Goal: Information Seeking & Learning: Check status

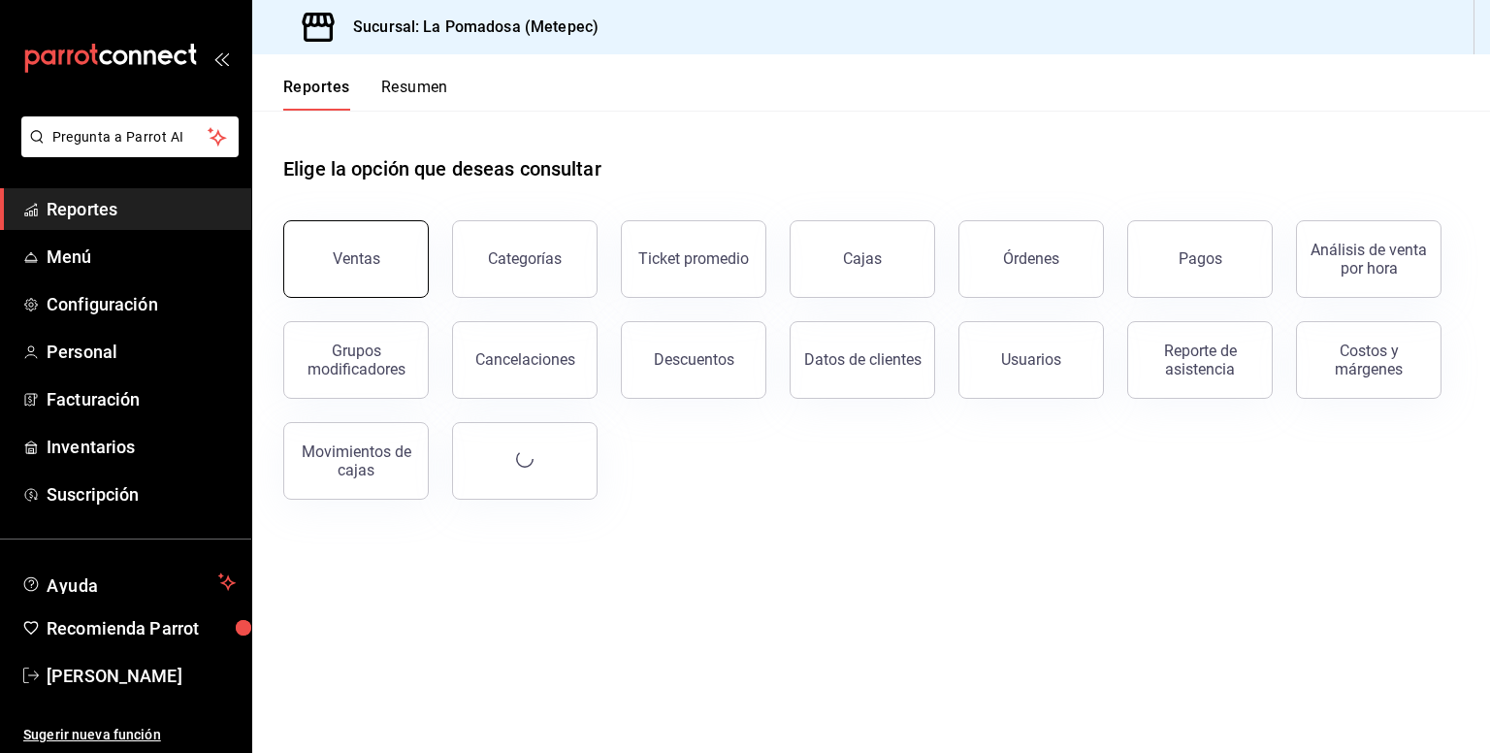
click at [375, 269] on button "Ventas" at bounding box center [355, 259] width 145 height 78
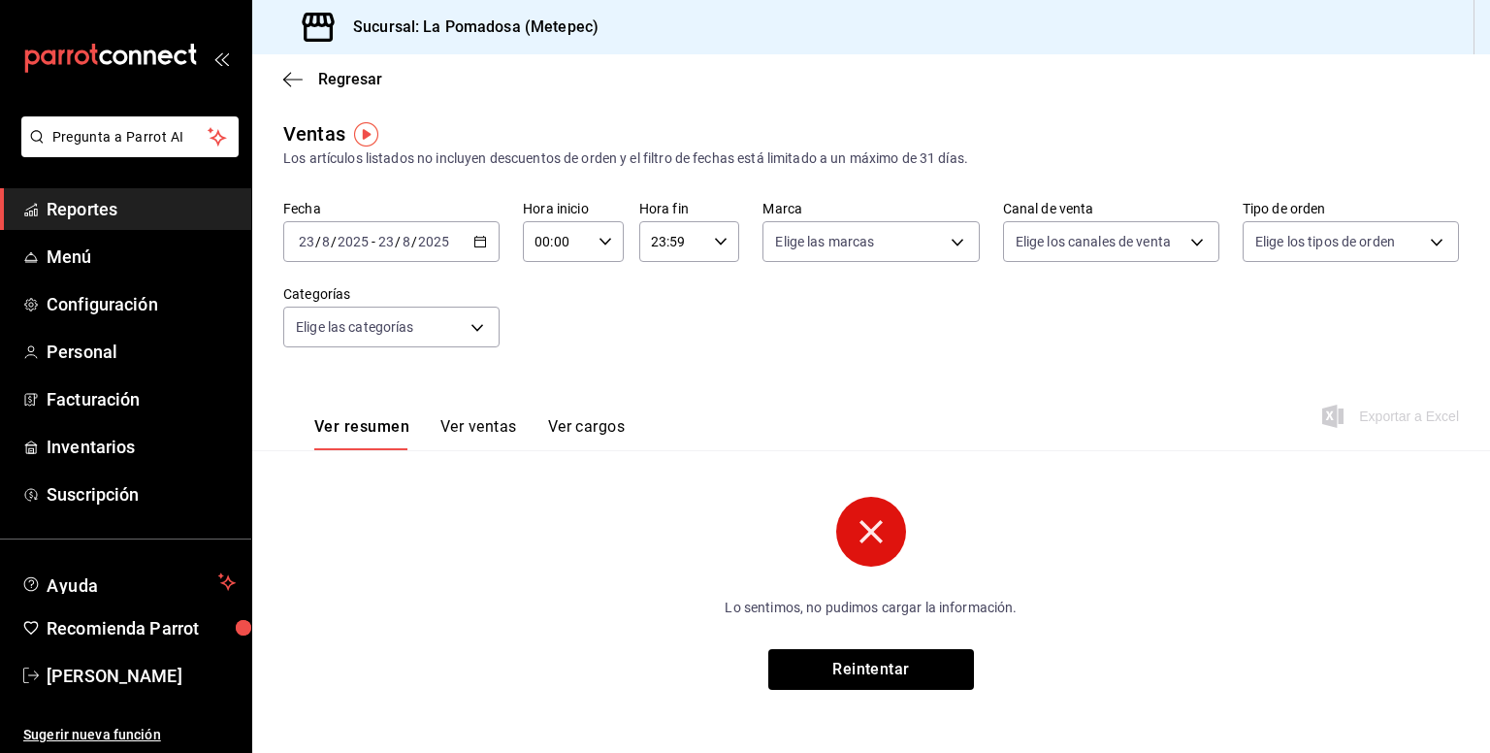
click at [481, 247] on icon "button" at bounding box center [480, 242] width 14 height 14
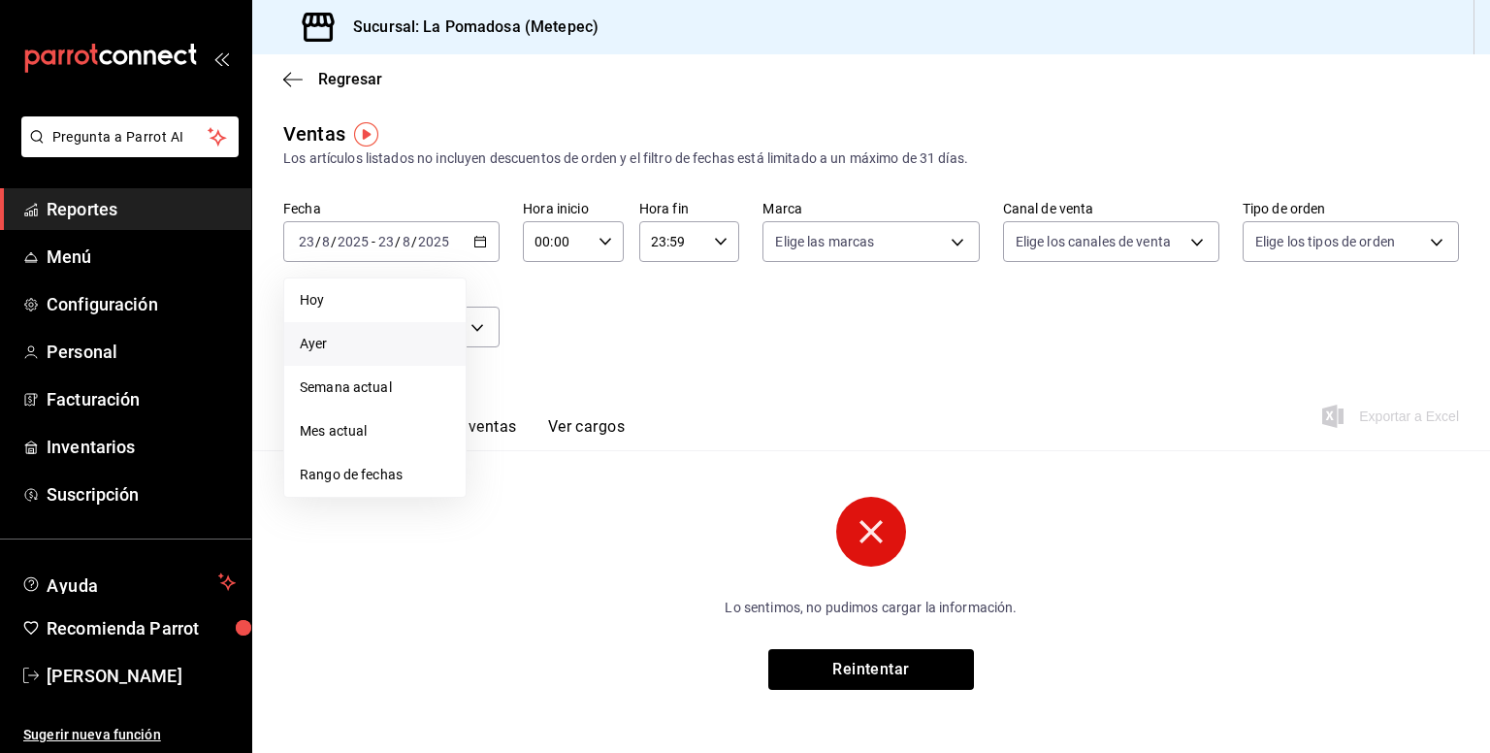
click at [387, 336] on span "Ayer" at bounding box center [375, 344] width 150 height 20
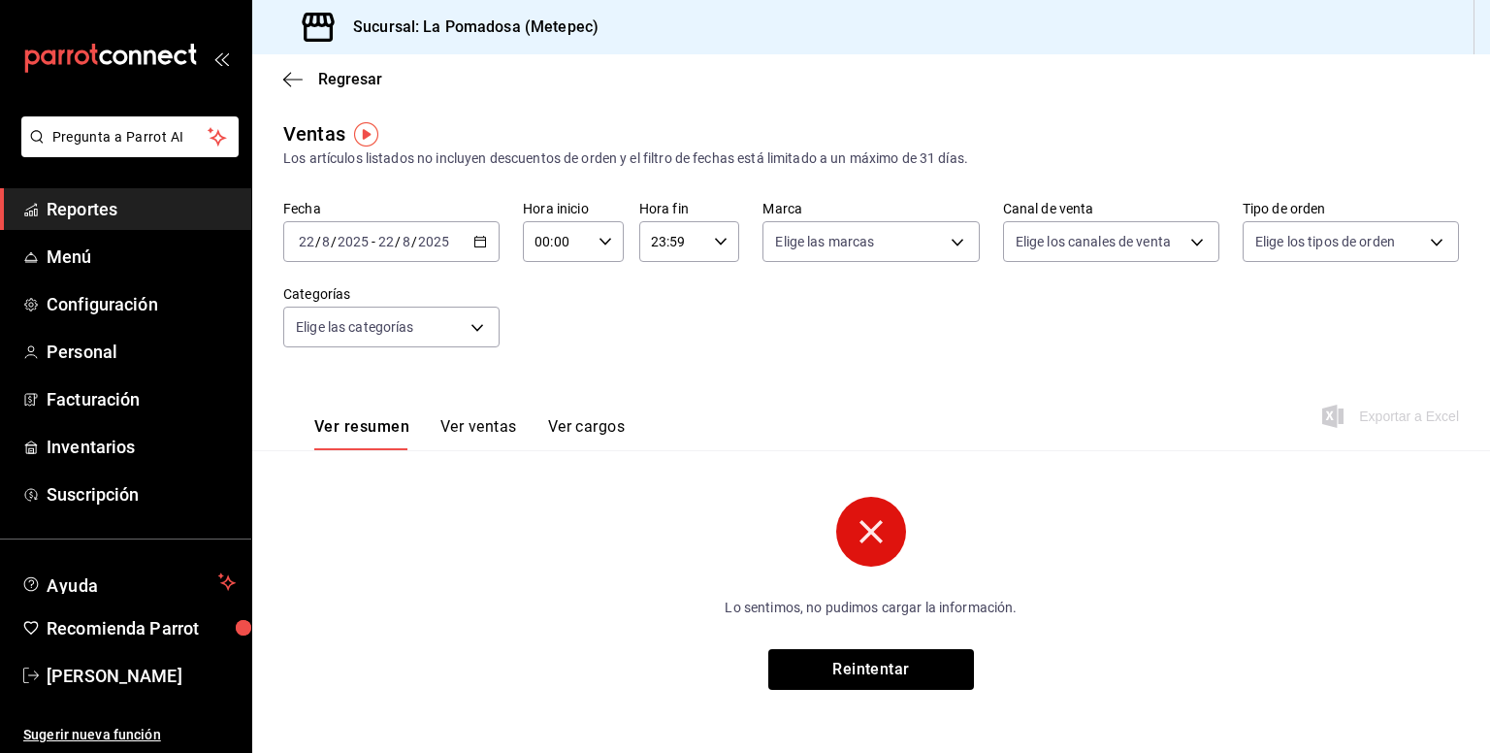
click at [496, 432] on button "Ver ventas" at bounding box center [478, 433] width 77 height 33
click at [485, 248] on div "[DATE] [DATE] - [DATE] [DATE]" at bounding box center [391, 241] width 216 height 41
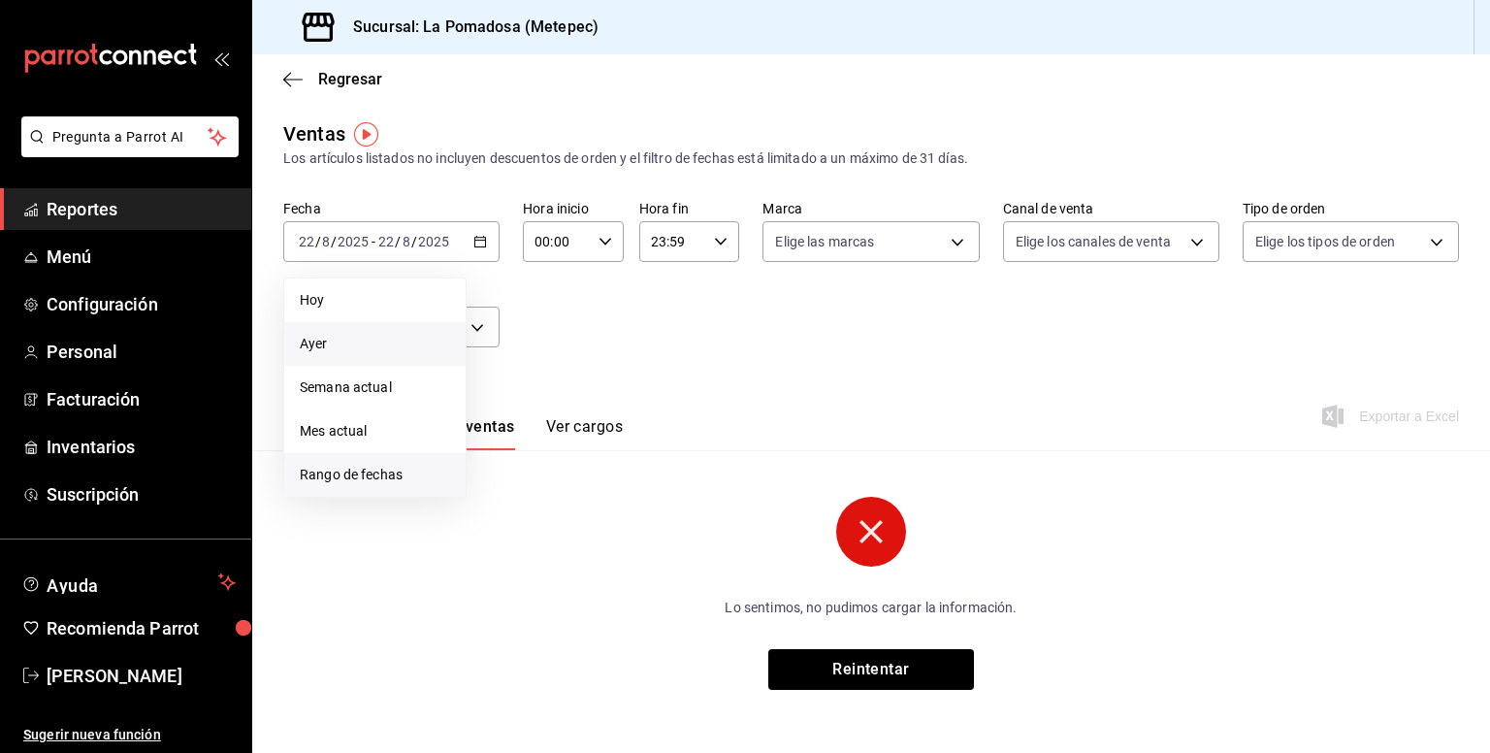
click at [387, 475] on span "Rango de fechas" at bounding box center [375, 475] width 150 height 20
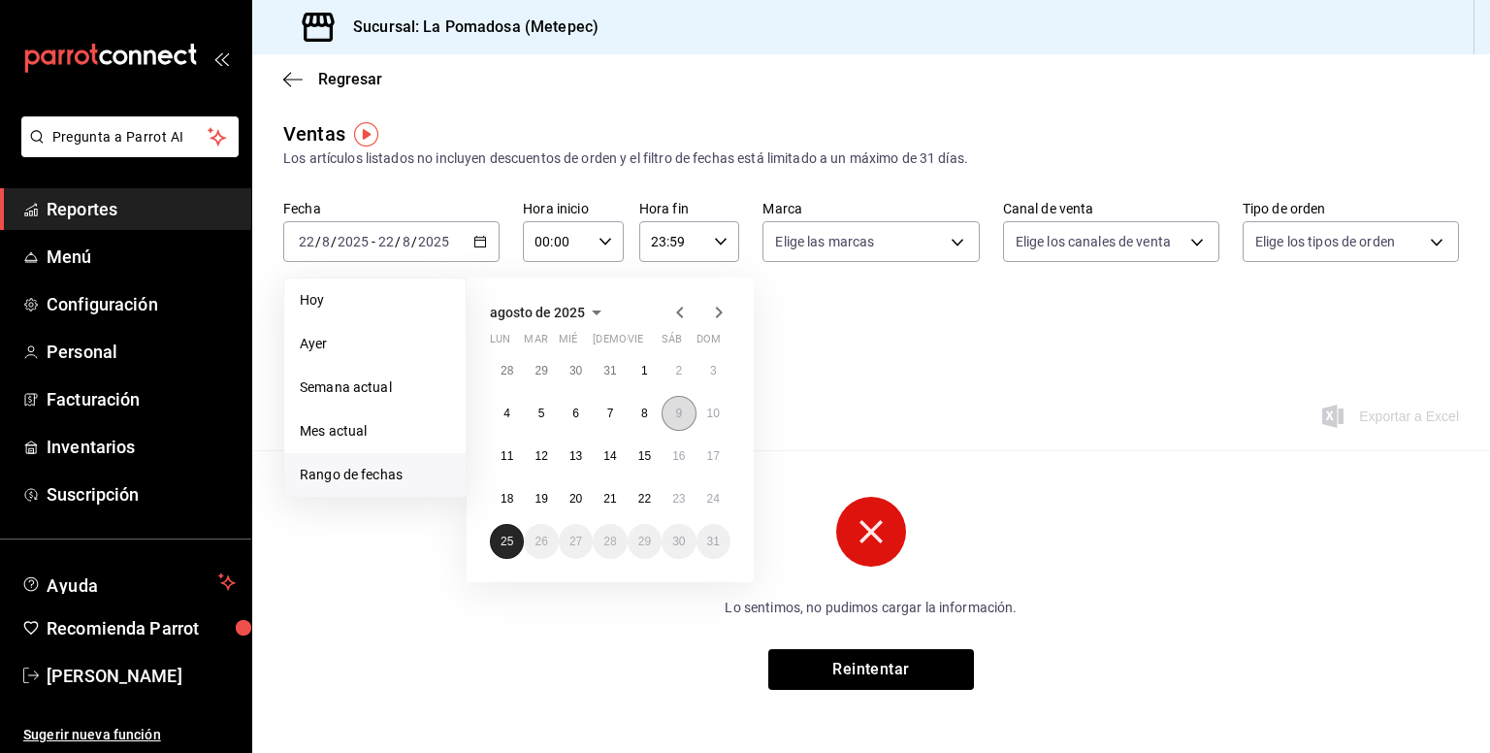
drag, startPoint x: 510, startPoint y: 543, endPoint x: 689, endPoint y: 416, distance: 219.0
click at [689, 416] on div "28 29 30 31 1 2 3 4 5 6 7 8 9 10 11 12 13 14 15 16 17 18 19 20 21 22 23 24 25 2…" at bounding box center [610, 456] width 241 height 206
click at [715, 498] on abbr "24" at bounding box center [713, 499] width 13 height 14
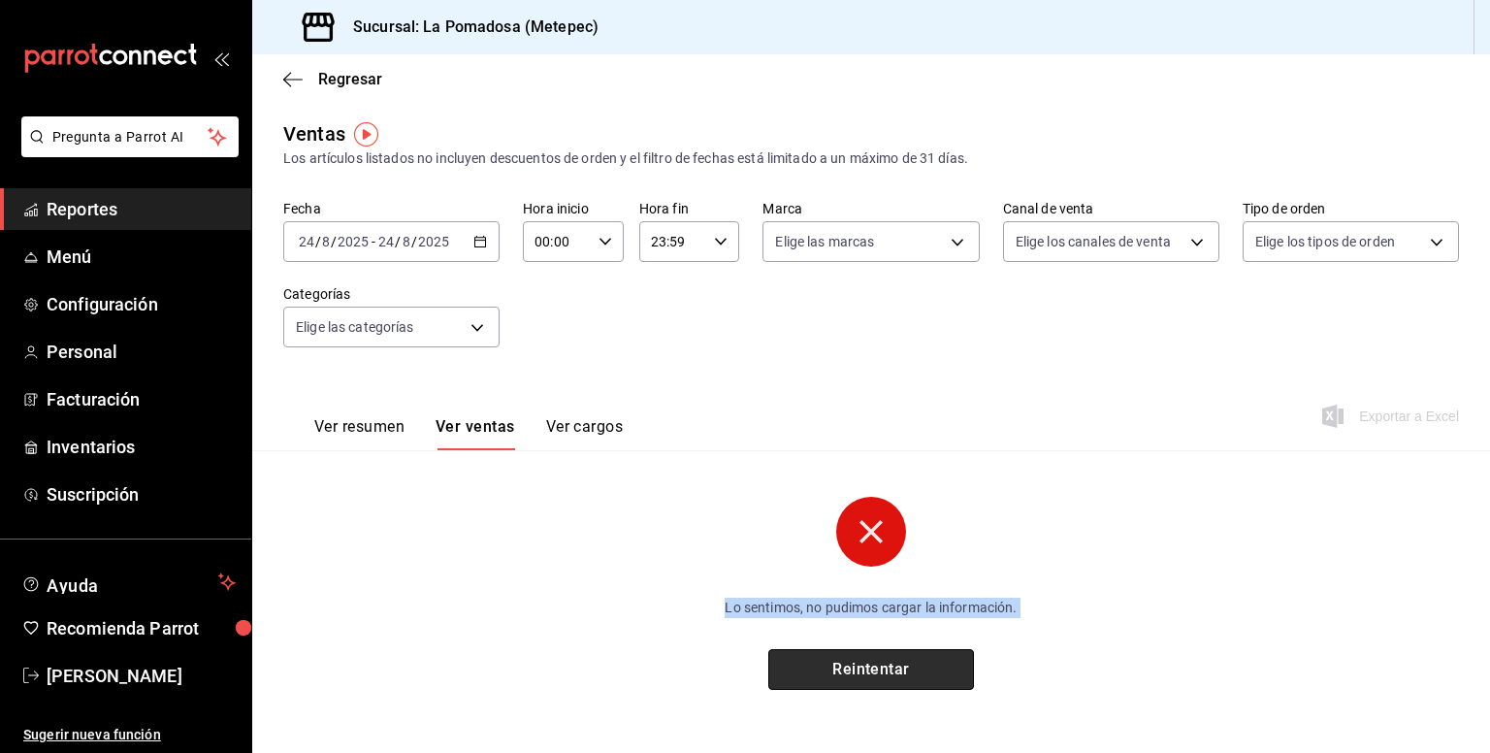
click at [863, 668] on button "Reintentar" at bounding box center [871, 669] width 206 height 41
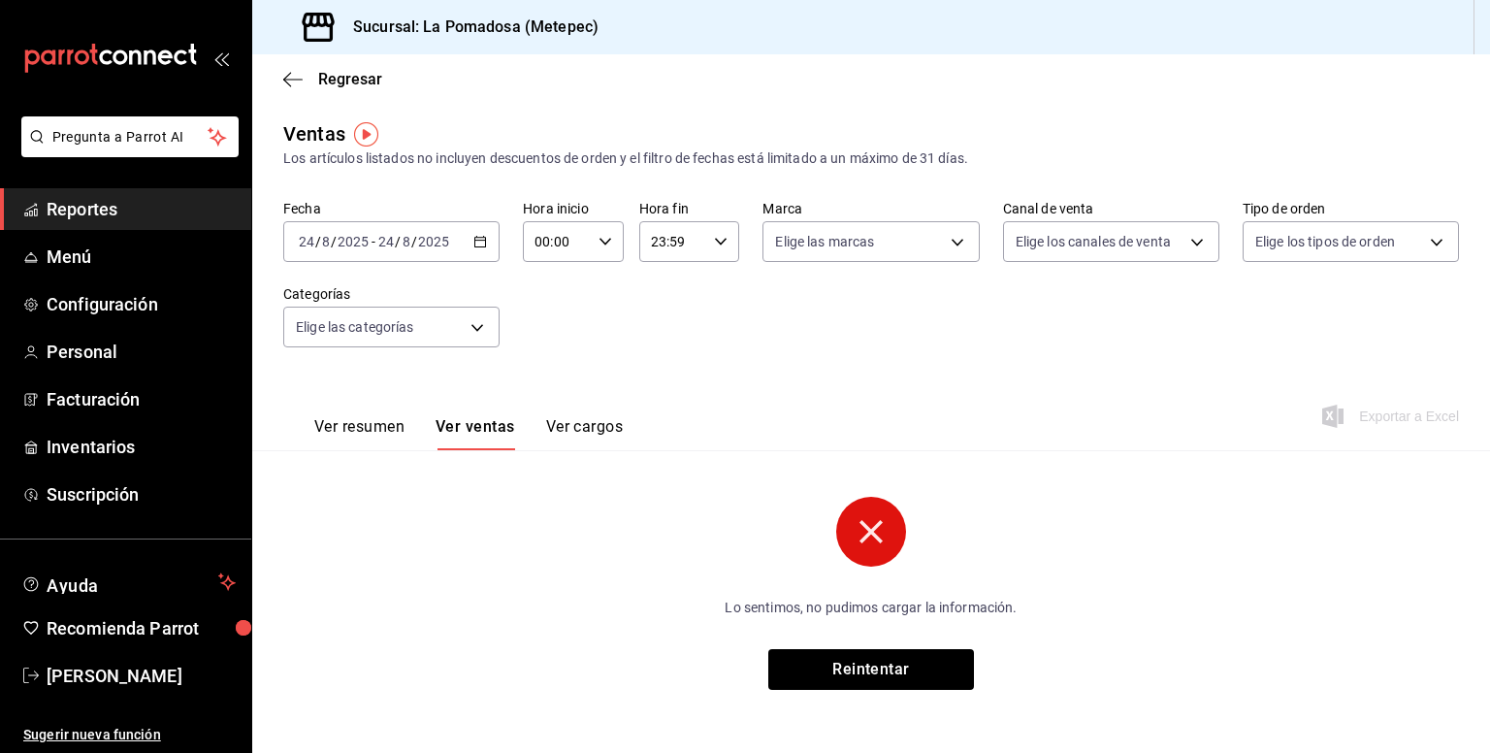
click at [619, 358] on div "Fecha [DATE] [DATE] - [DATE] [DATE] Hora inicio 00:00 Hora inicio Hora fin 23:5…" at bounding box center [870, 285] width 1175 height 171
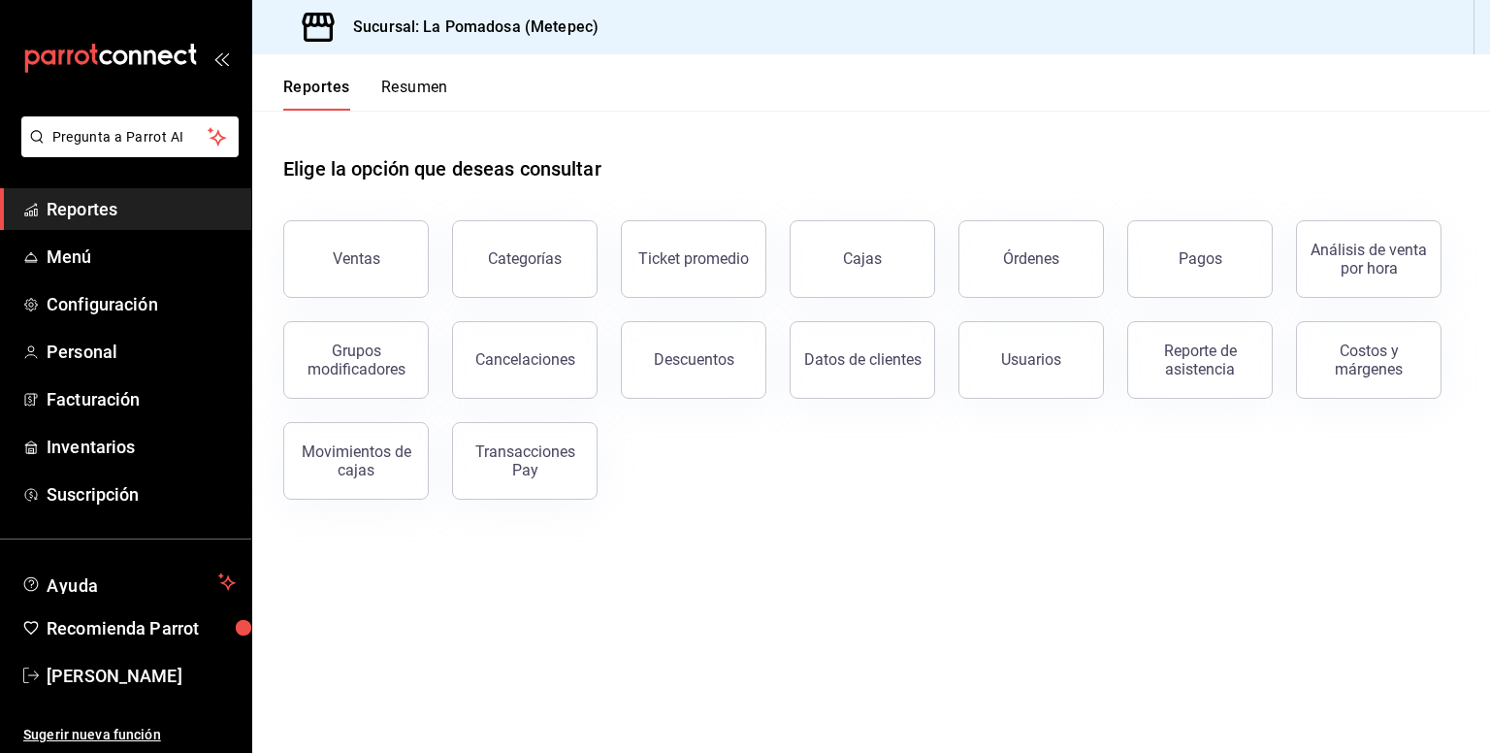
click at [350, 295] on div "Ventas" at bounding box center [344, 247] width 169 height 101
click at [407, 267] on button "Ventas" at bounding box center [355, 259] width 145 height 78
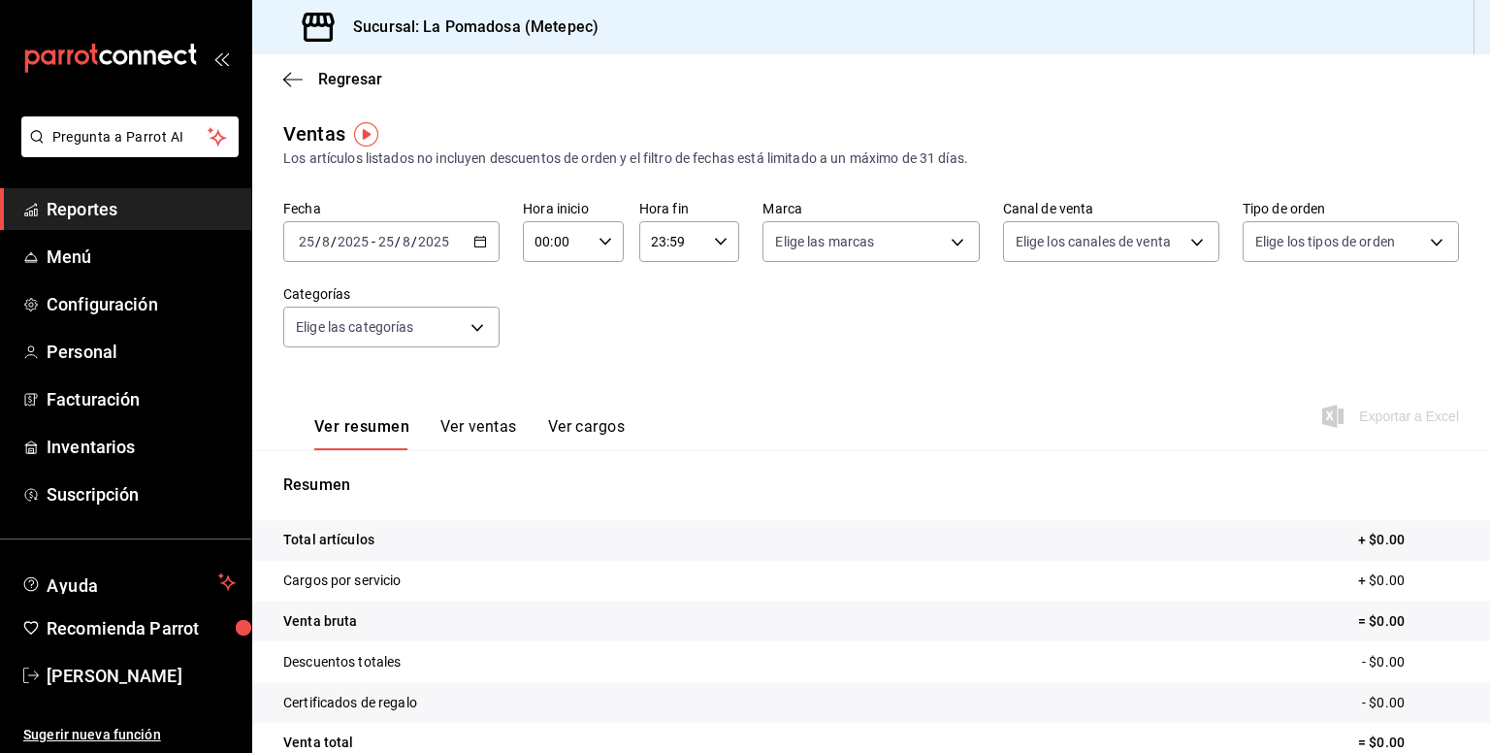
click at [478, 241] on \(Stroke\) "button" at bounding box center [480, 240] width 11 height 1
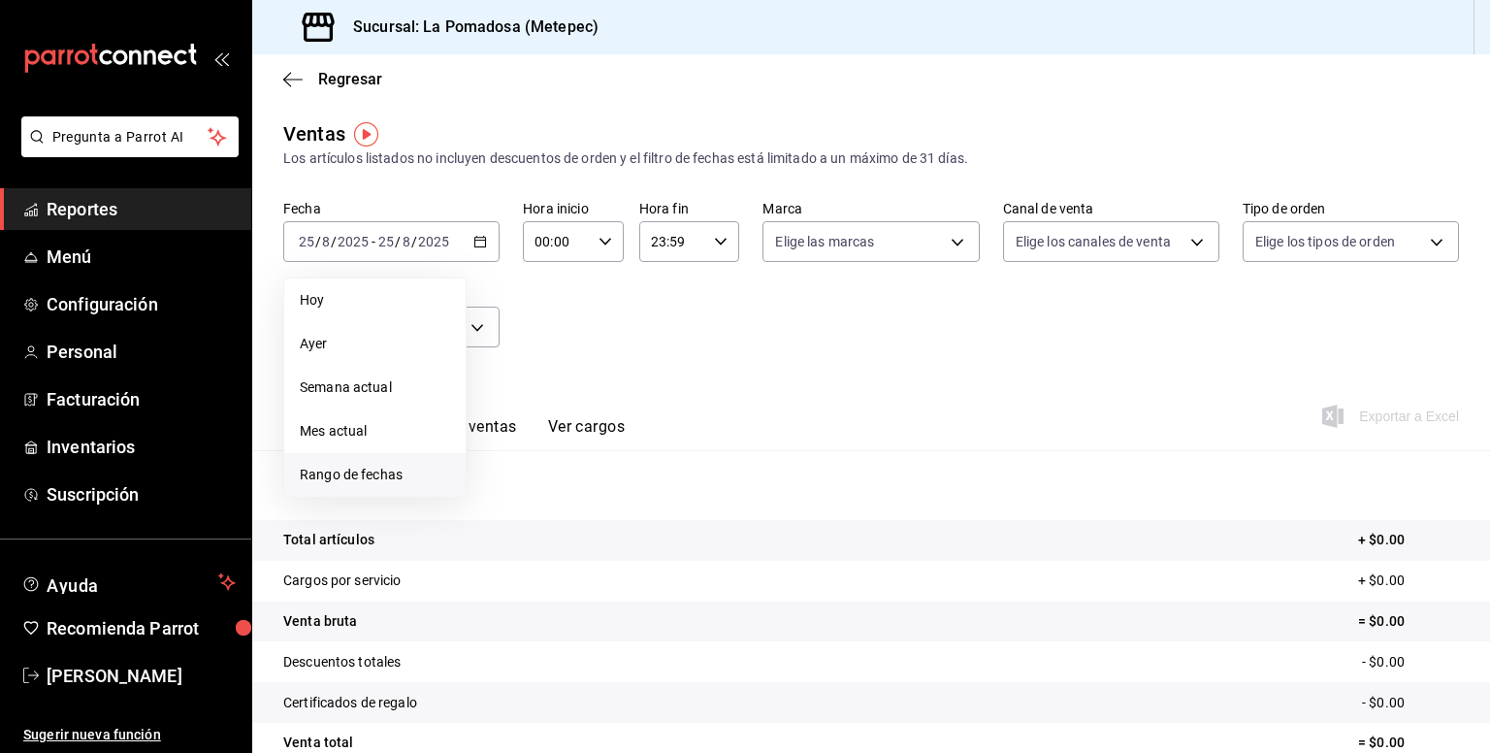
click at [403, 467] on span "Rango de fechas" at bounding box center [375, 475] width 150 height 20
click at [710, 498] on abbr "24" at bounding box center [713, 499] width 13 height 14
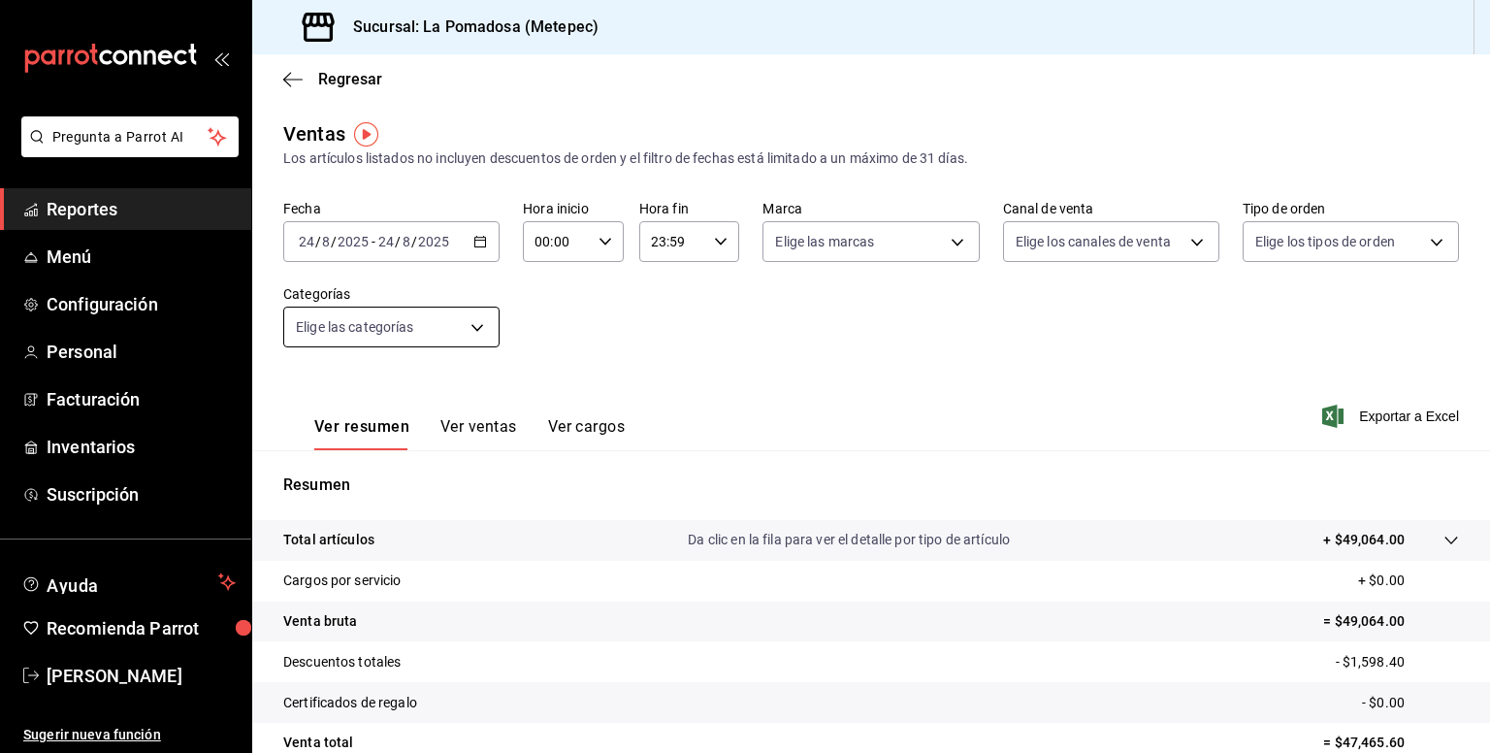
click at [481, 323] on body "Pregunta a Parrot AI Reportes Menú Configuración Personal Facturación Inventari…" at bounding box center [745, 376] width 1490 height 753
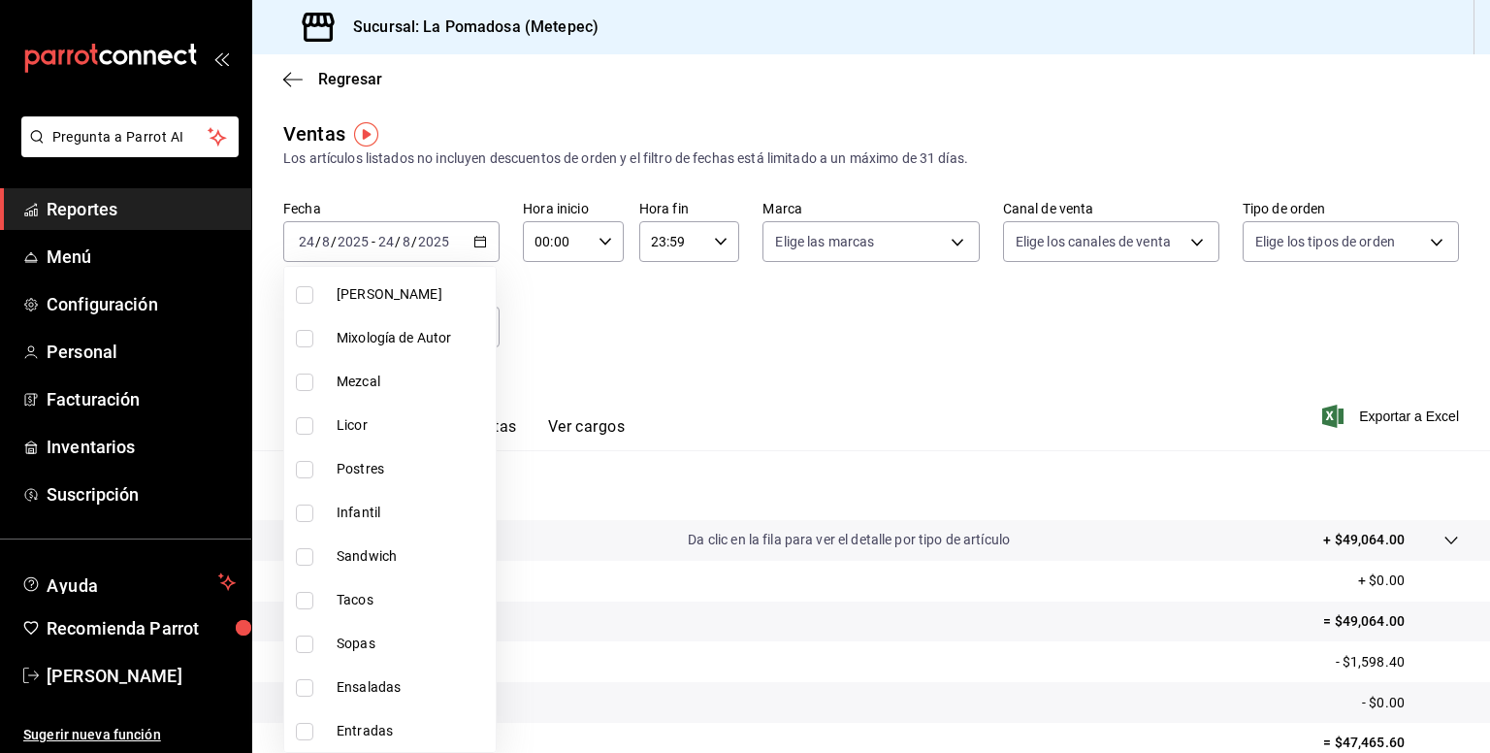
scroll to position [891, 0]
click at [421, 510] on span "Sandwich" at bounding box center [412, 512] width 151 height 20
type input "a21b2911-b115-459e-8438-4e908a6bab98"
checkbox input "true"
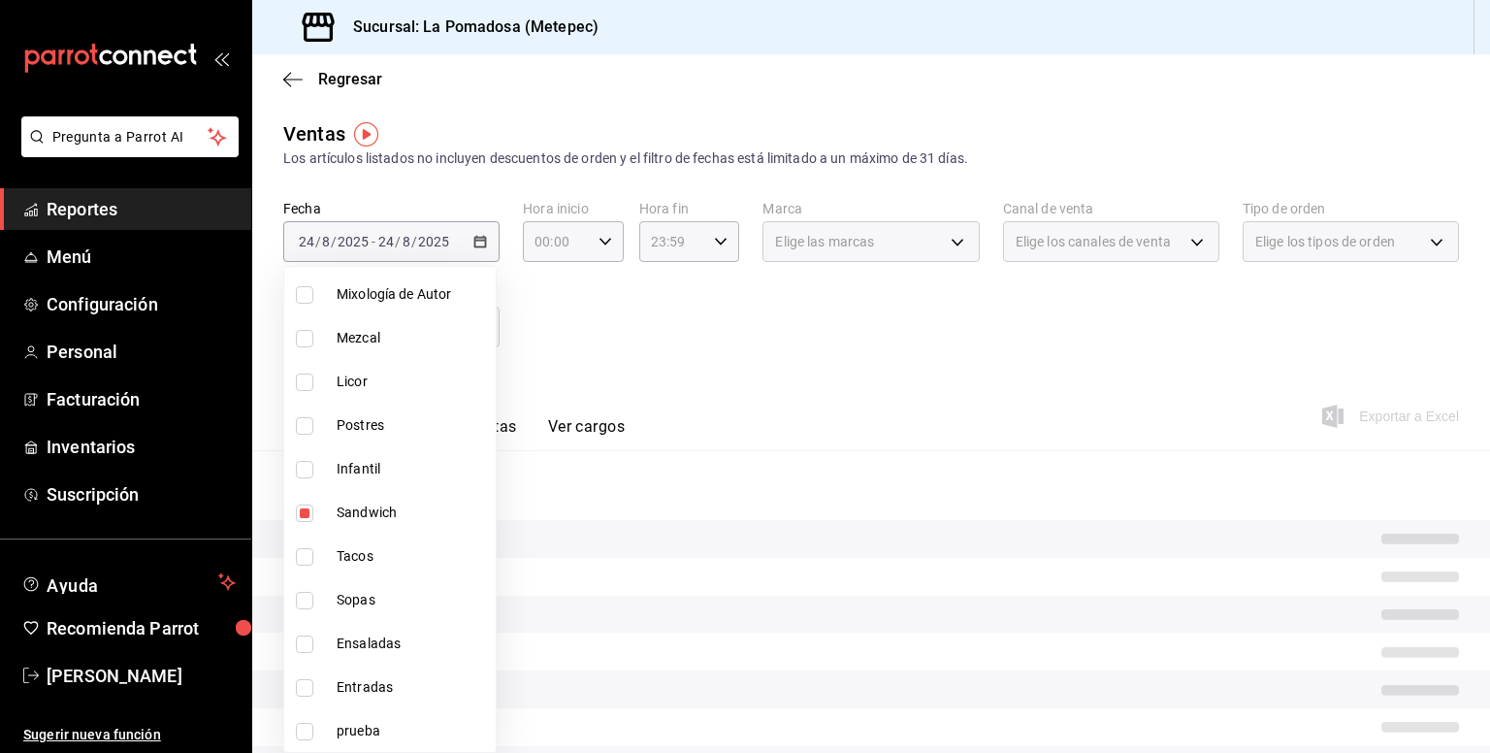
click at [407, 475] on span "Infantil" at bounding box center [412, 469] width 151 height 20
type input "a21b2911-b115-459e-8438-4e908a6bab98,41c746cf-7c4c-4b58-97c6-5a83c21af82f"
checkbox input "true"
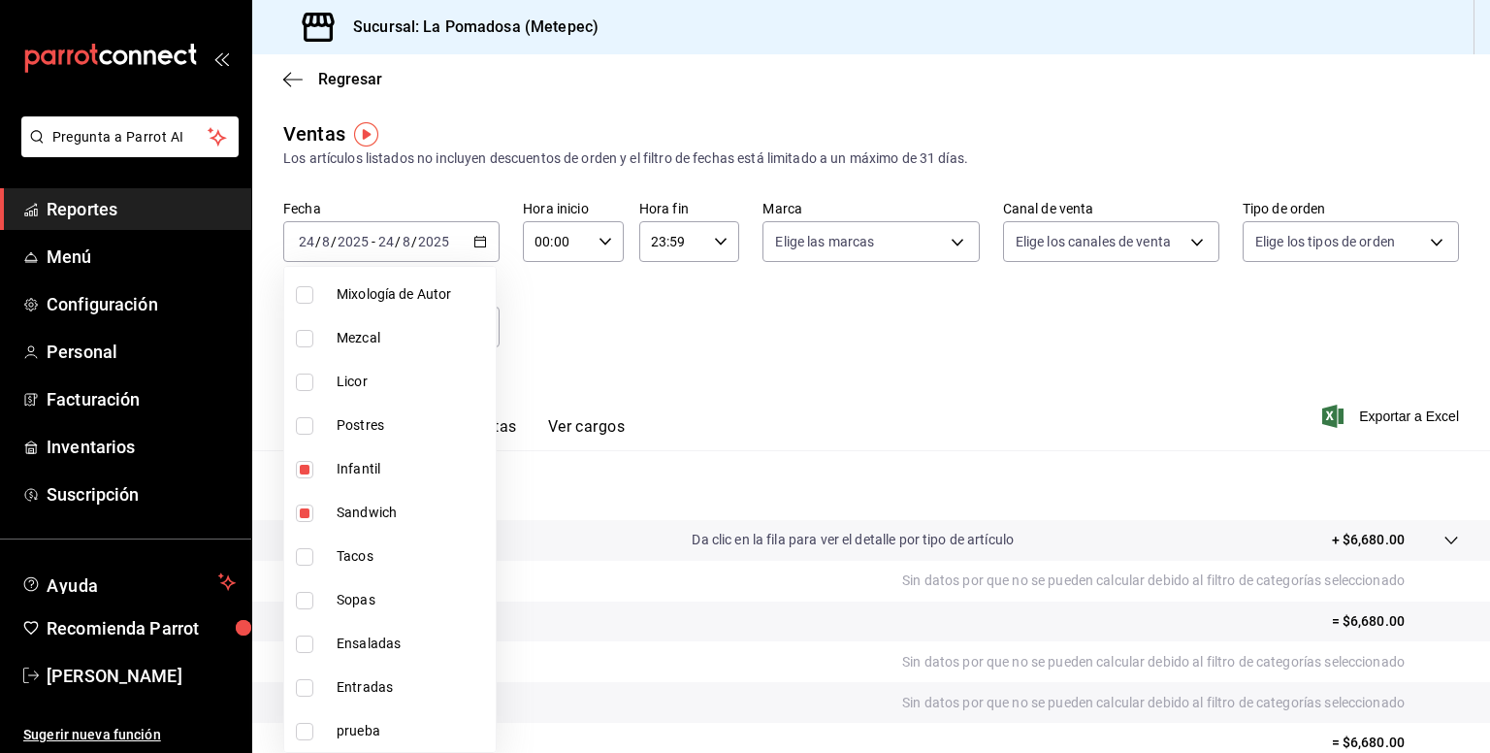
click at [739, 411] on div at bounding box center [745, 376] width 1490 height 753
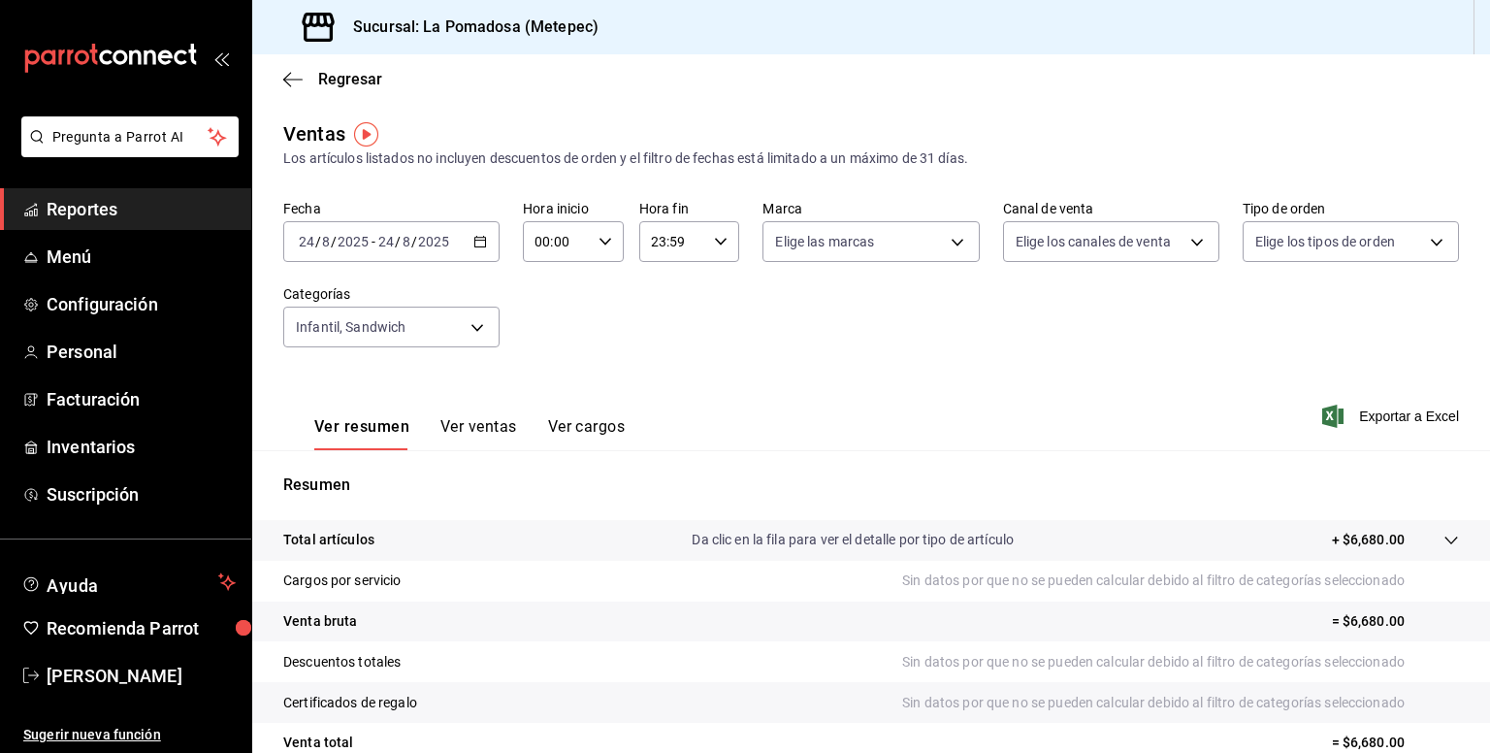
click at [483, 428] on button "Ver ventas" at bounding box center [478, 433] width 77 height 33
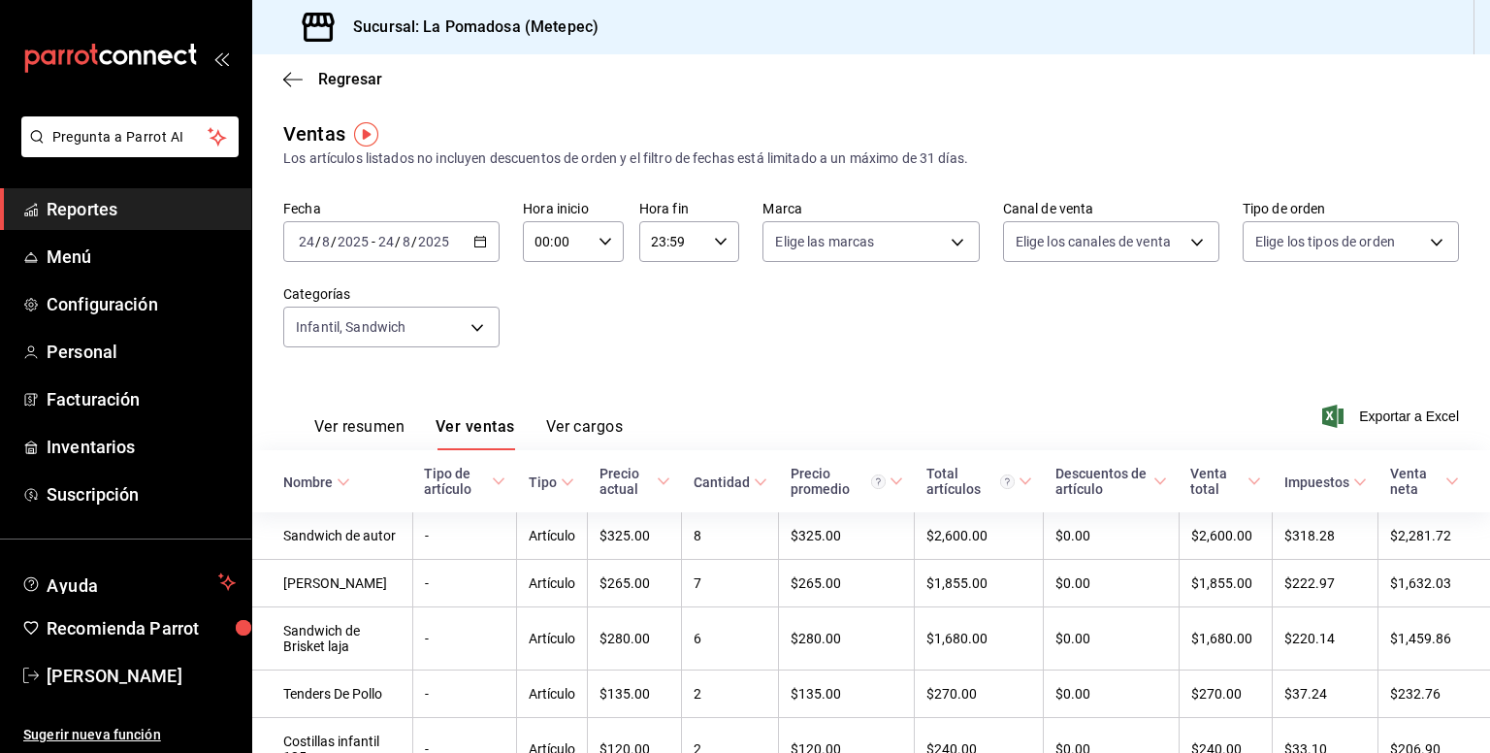
click at [474, 255] on div "2025-08-24 24 / 8 / 2025 - 2025-08-24 24 / 8 / 2025" at bounding box center [391, 241] width 216 height 41
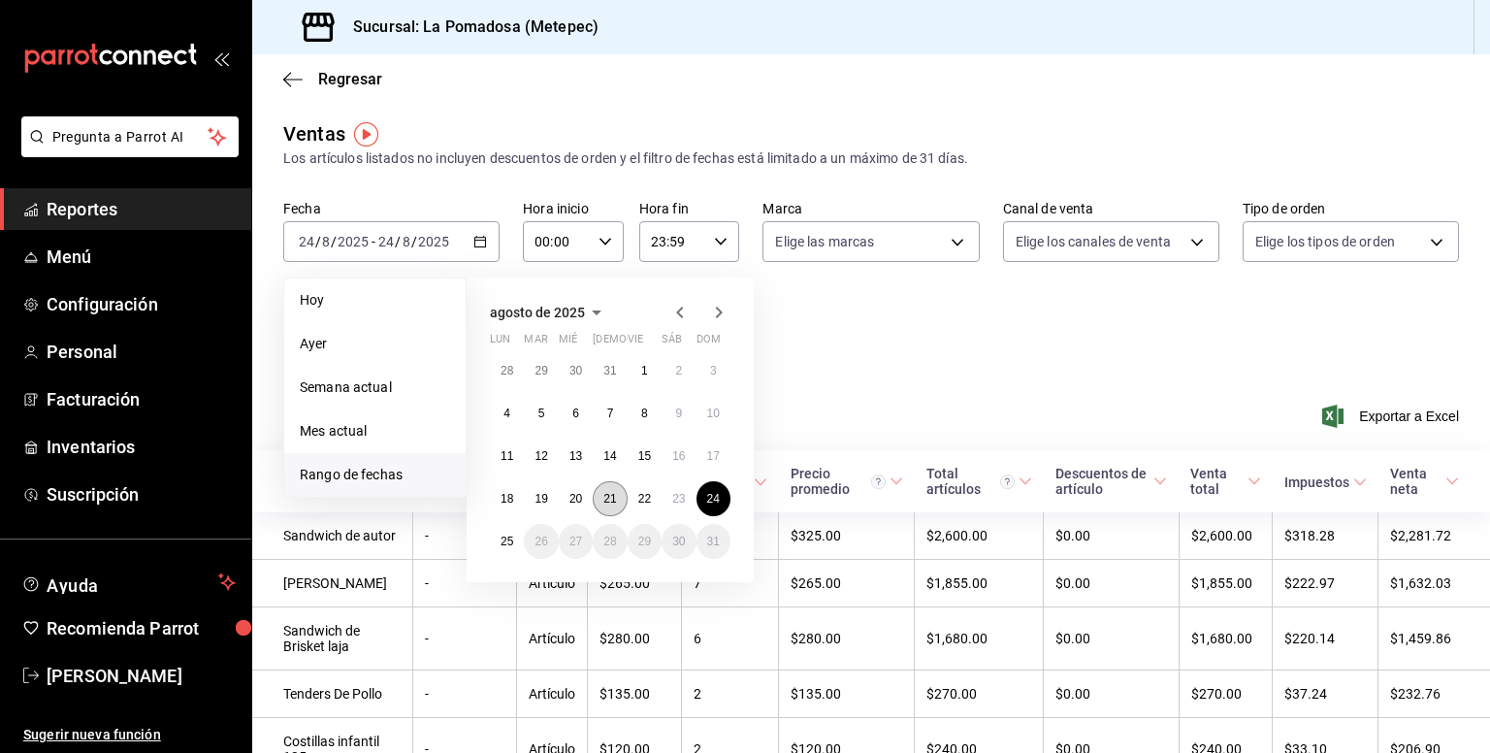
click at [606, 492] on abbr "21" at bounding box center [609, 499] width 13 height 14
click at [709, 493] on abbr "24" at bounding box center [713, 499] width 13 height 14
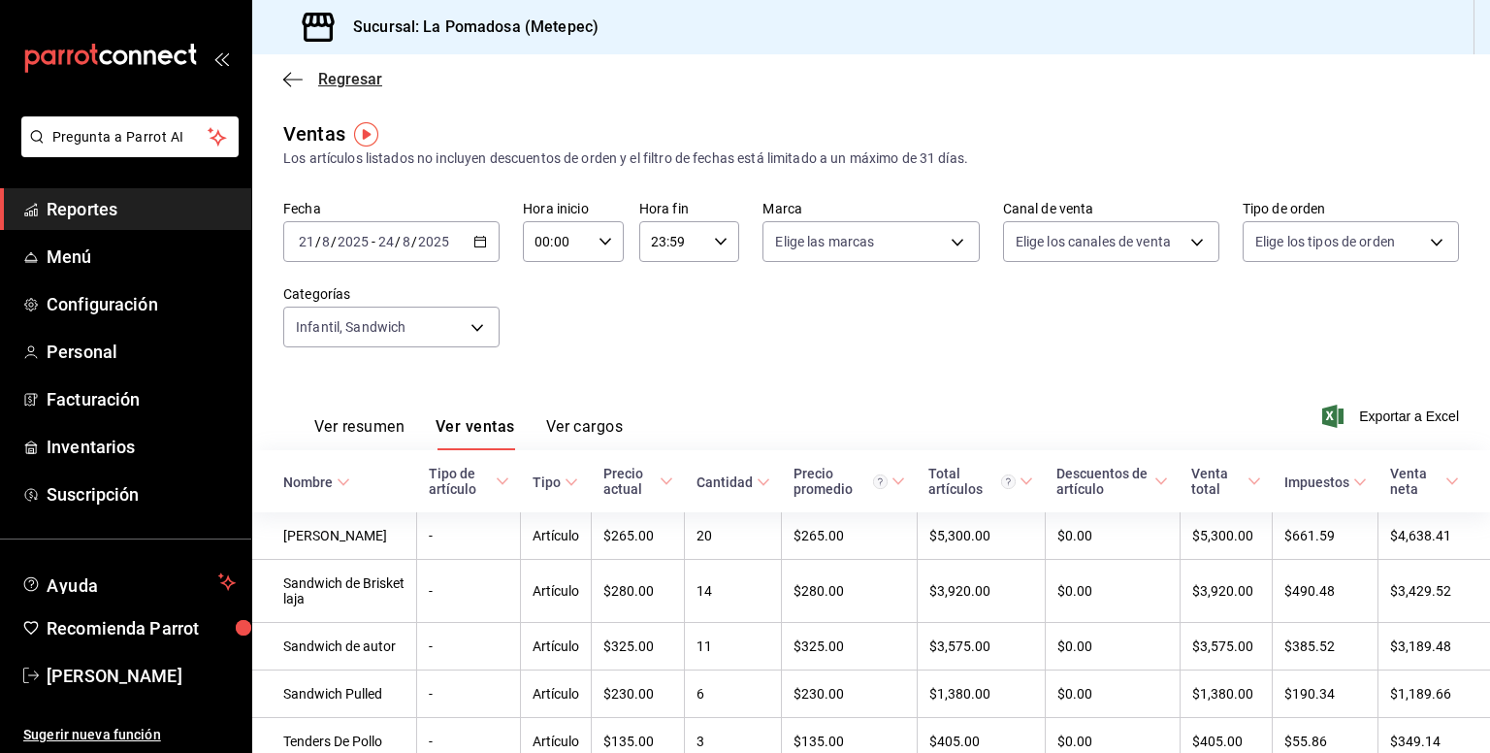
click at [353, 78] on span "Regresar" at bounding box center [350, 79] width 64 height 18
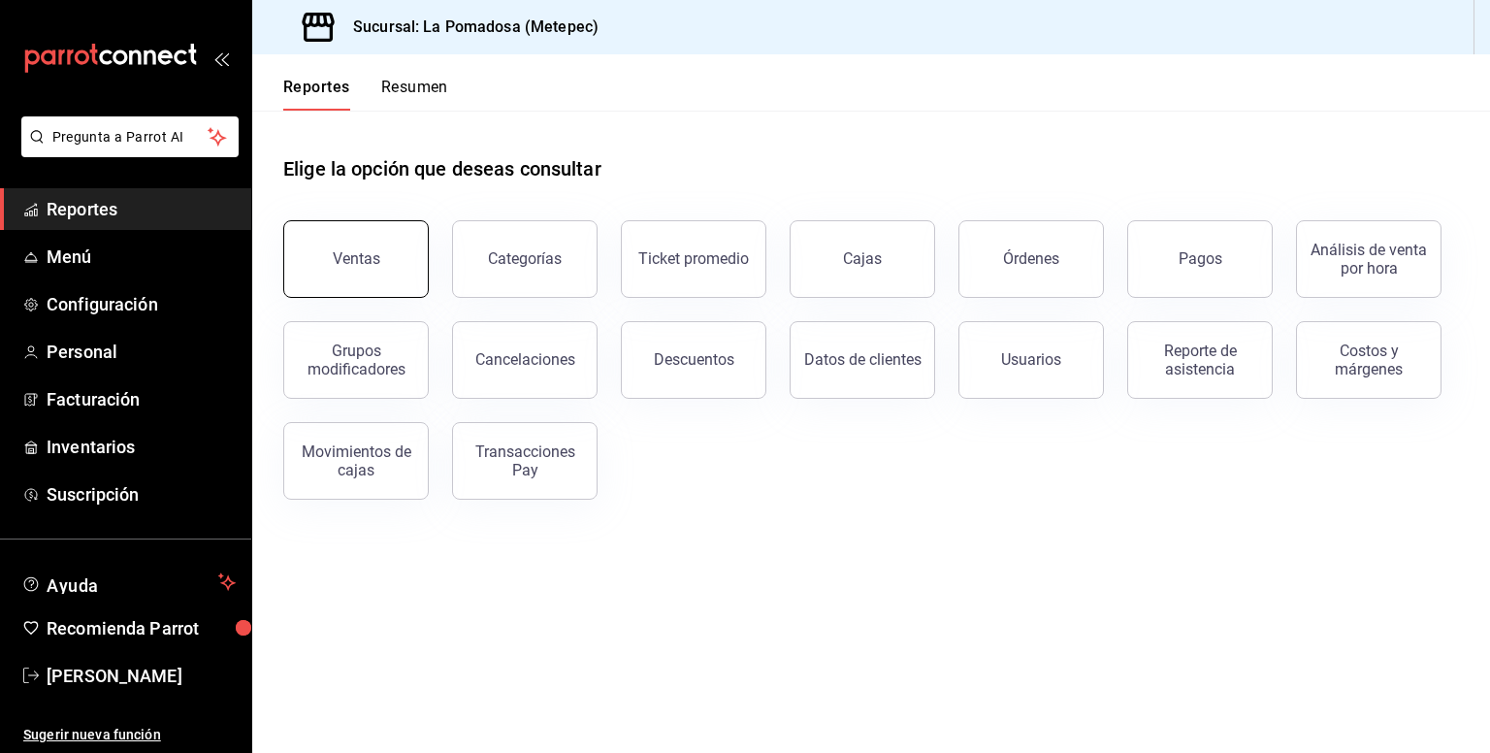
click at [317, 274] on button "Ventas" at bounding box center [355, 259] width 145 height 78
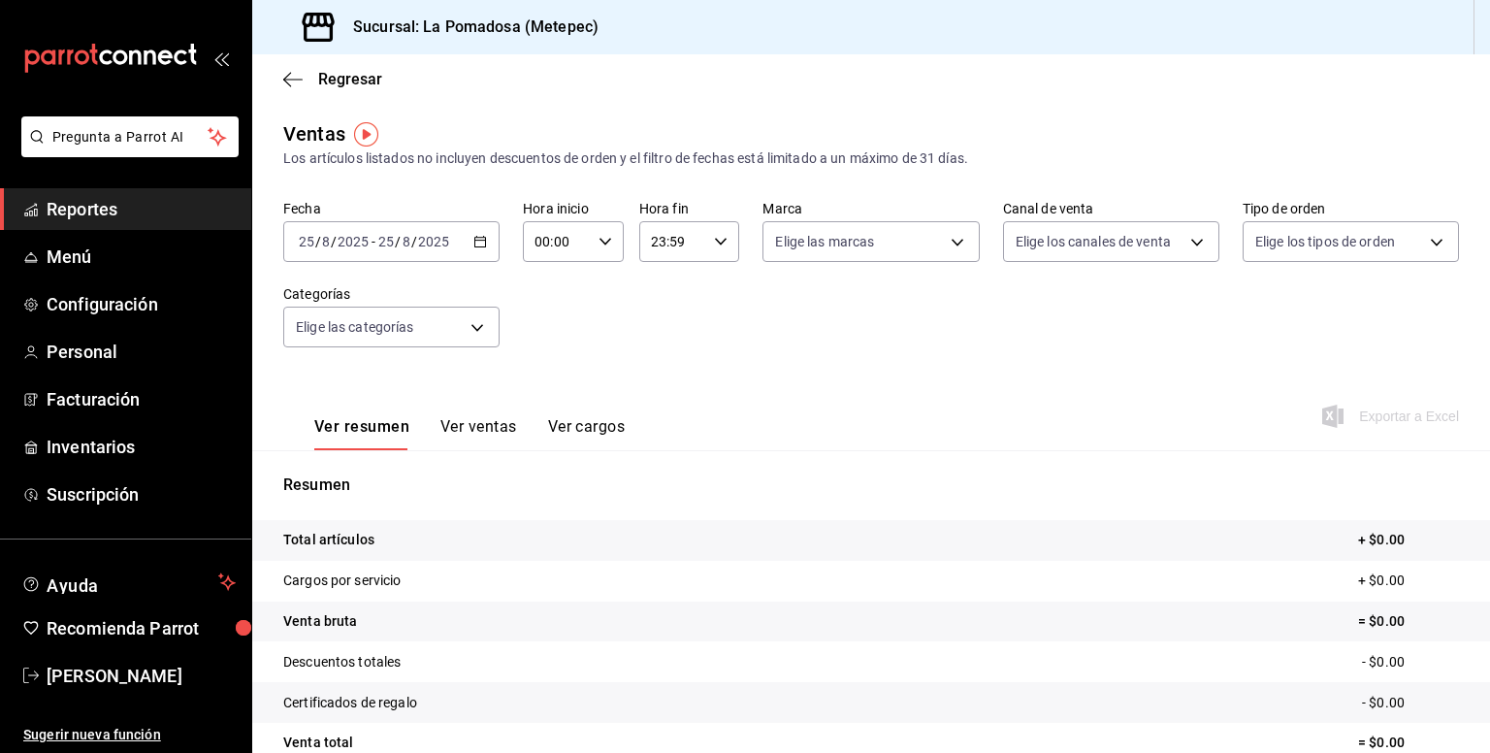
click at [476, 246] on \(Stroke\) "button" at bounding box center [480, 242] width 12 height 11
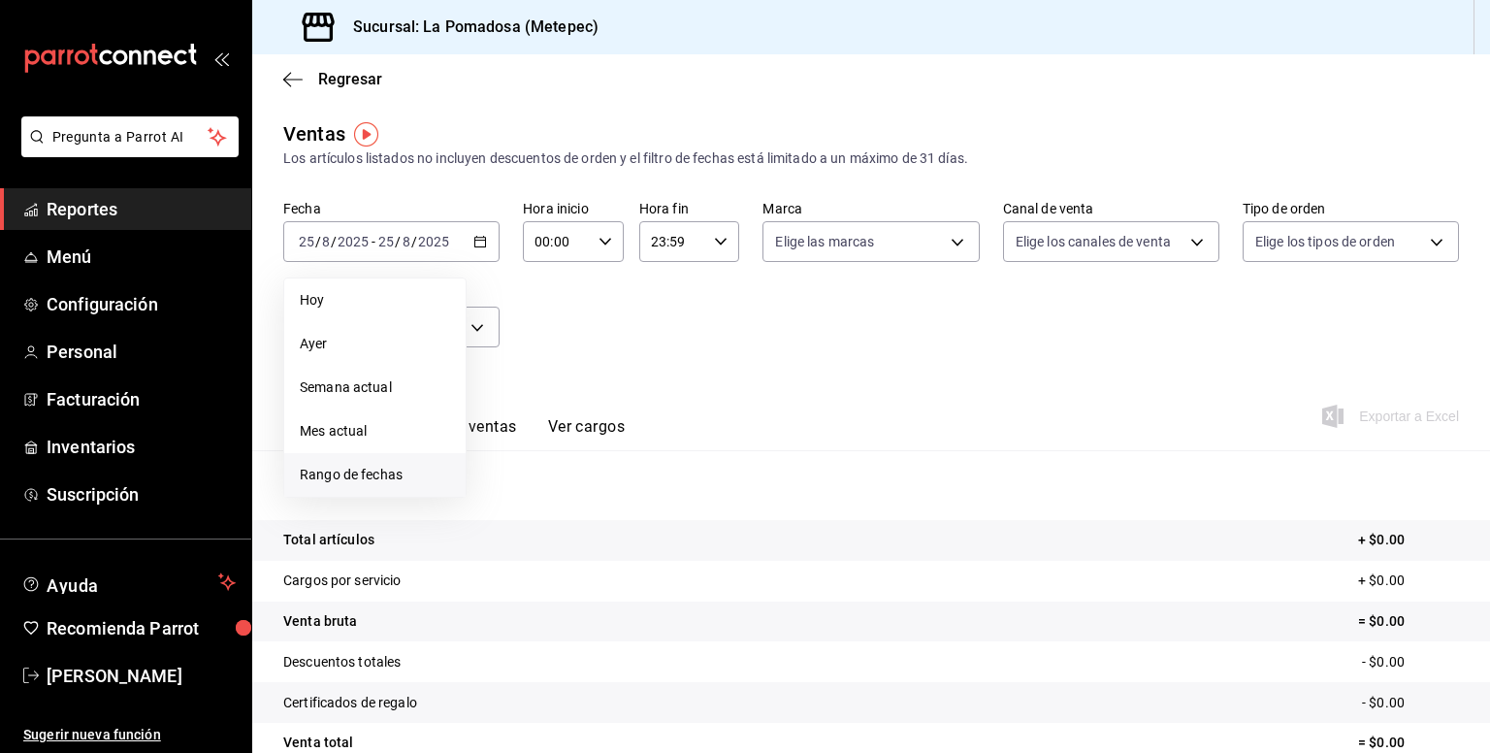
click at [415, 463] on li "Rango de fechas" at bounding box center [374, 475] width 181 height 44
click at [606, 498] on abbr "21" at bounding box center [609, 499] width 13 height 14
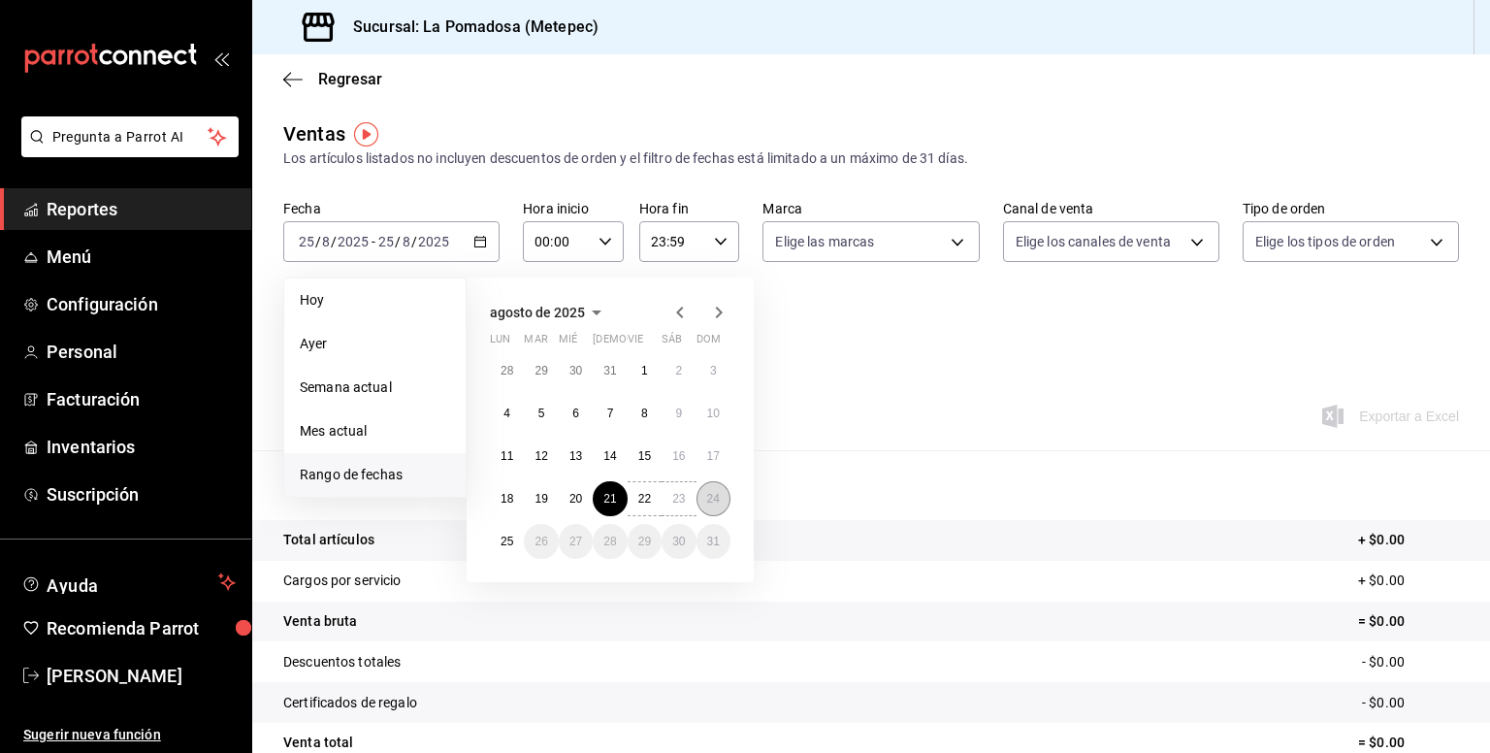
click at [707, 501] on abbr "24" at bounding box center [713, 499] width 13 height 14
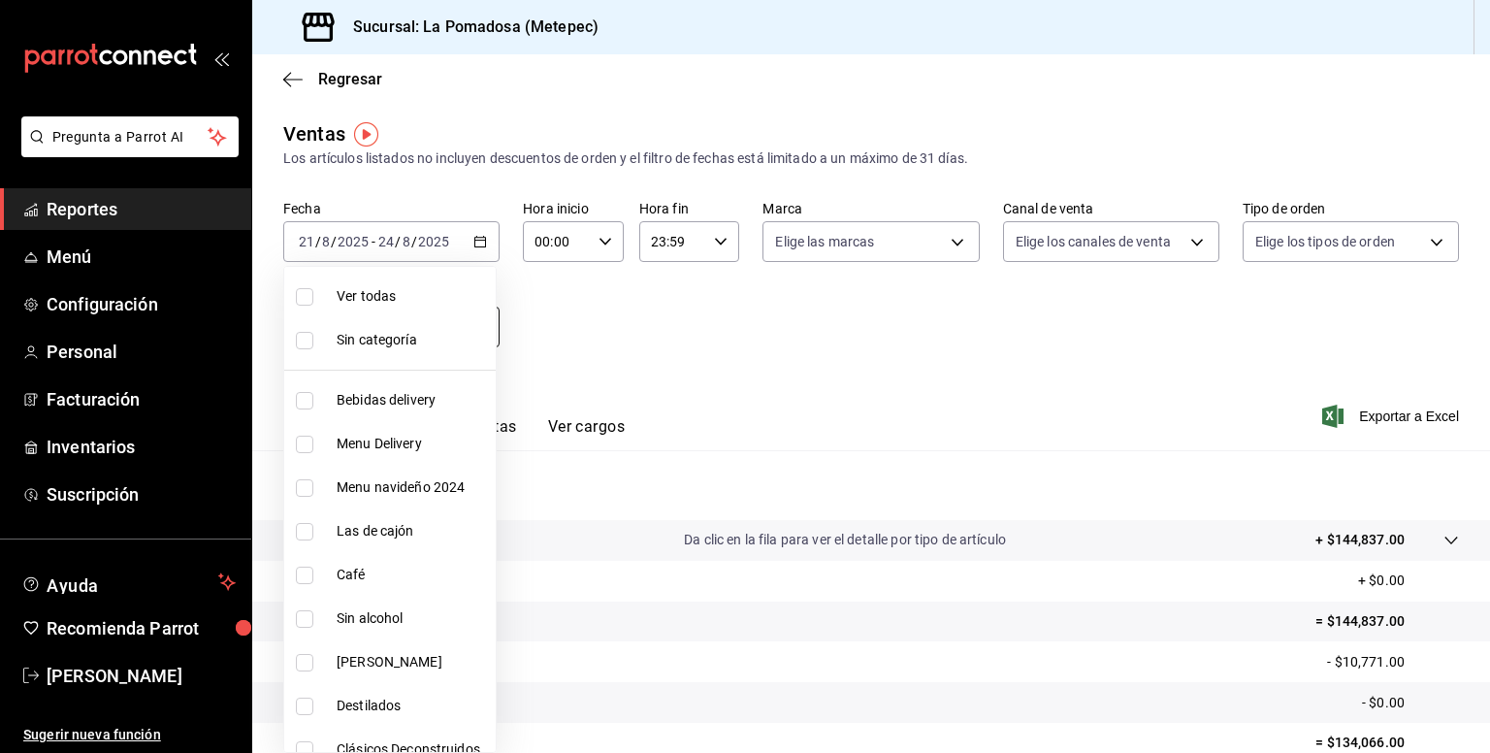
click at [476, 330] on body "Pregunta a Parrot AI Reportes Menú Configuración Personal Facturación Inventari…" at bounding box center [745, 376] width 1490 height 753
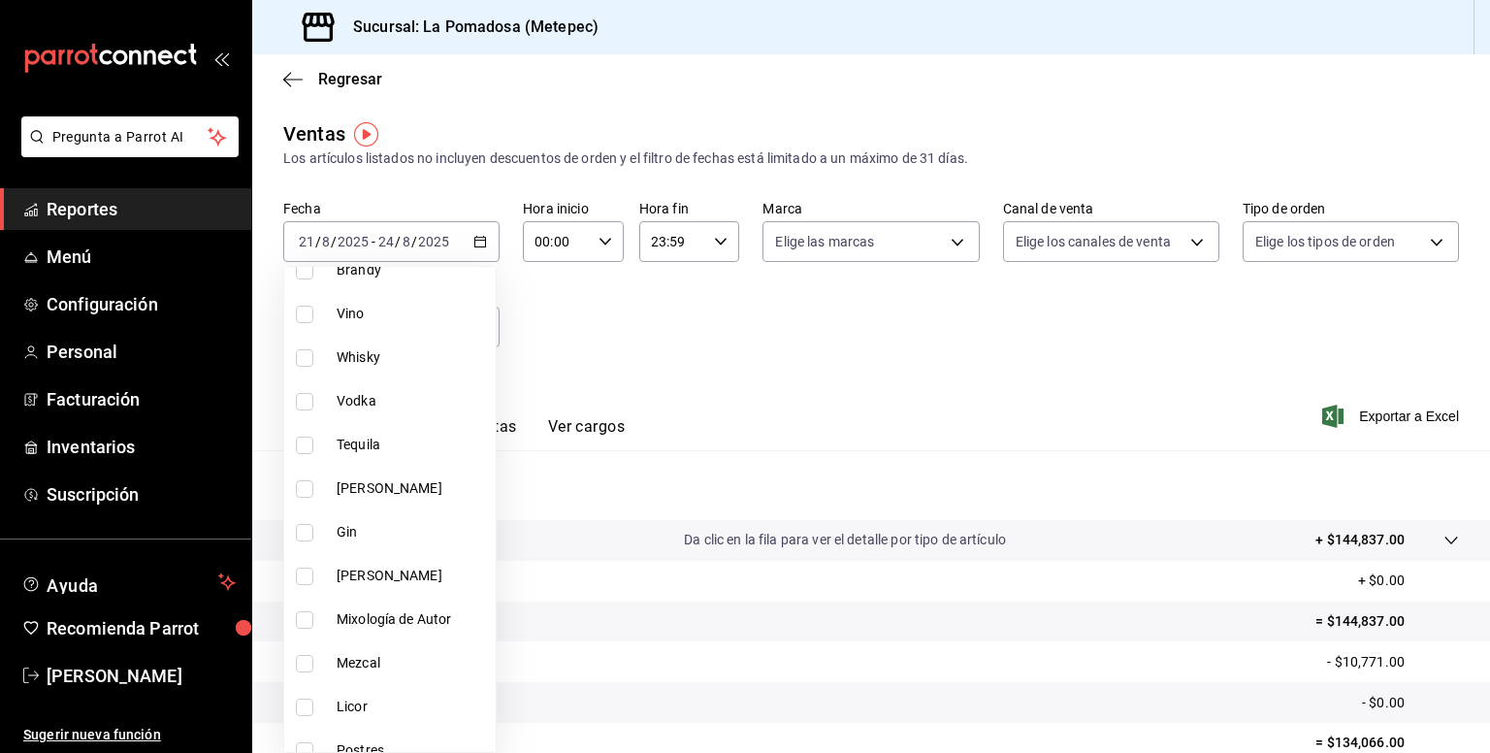
scroll to position [586, 0]
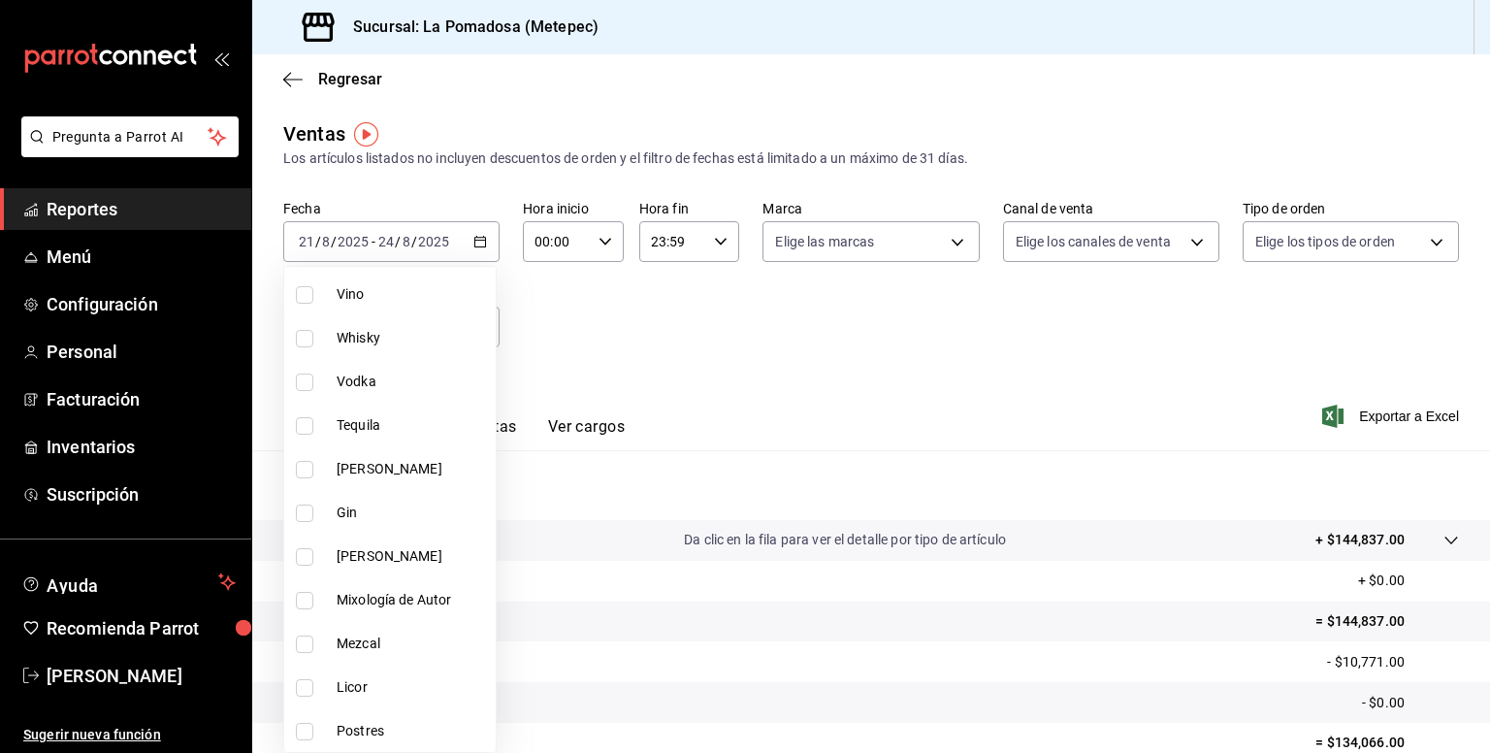
click at [434, 461] on span "Siders" at bounding box center [412, 469] width 151 height 20
type input "1df9fc45-0a56-48eb-87a2-f237a12cc424"
checkbox input "true"
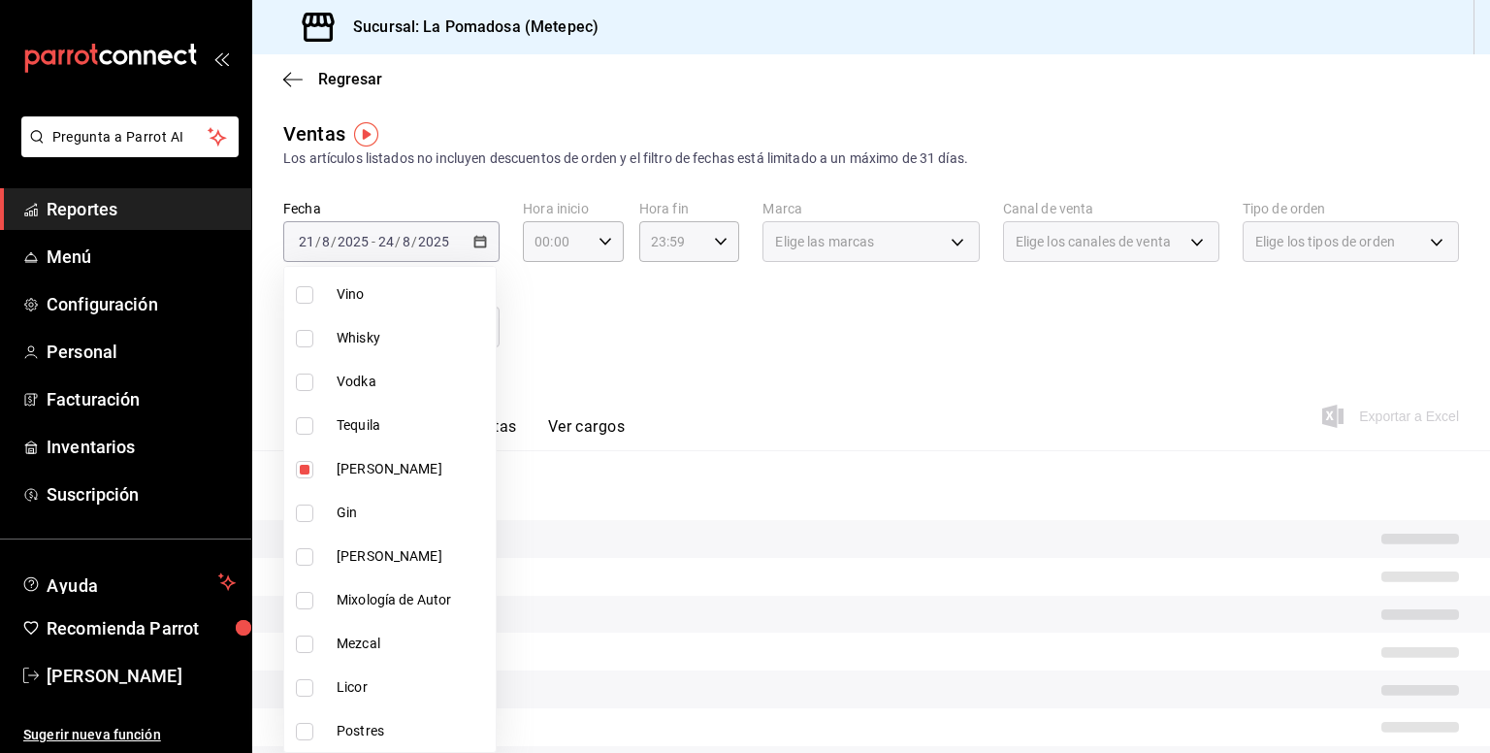
click at [759, 390] on div at bounding box center [745, 376] width 1490 height 753
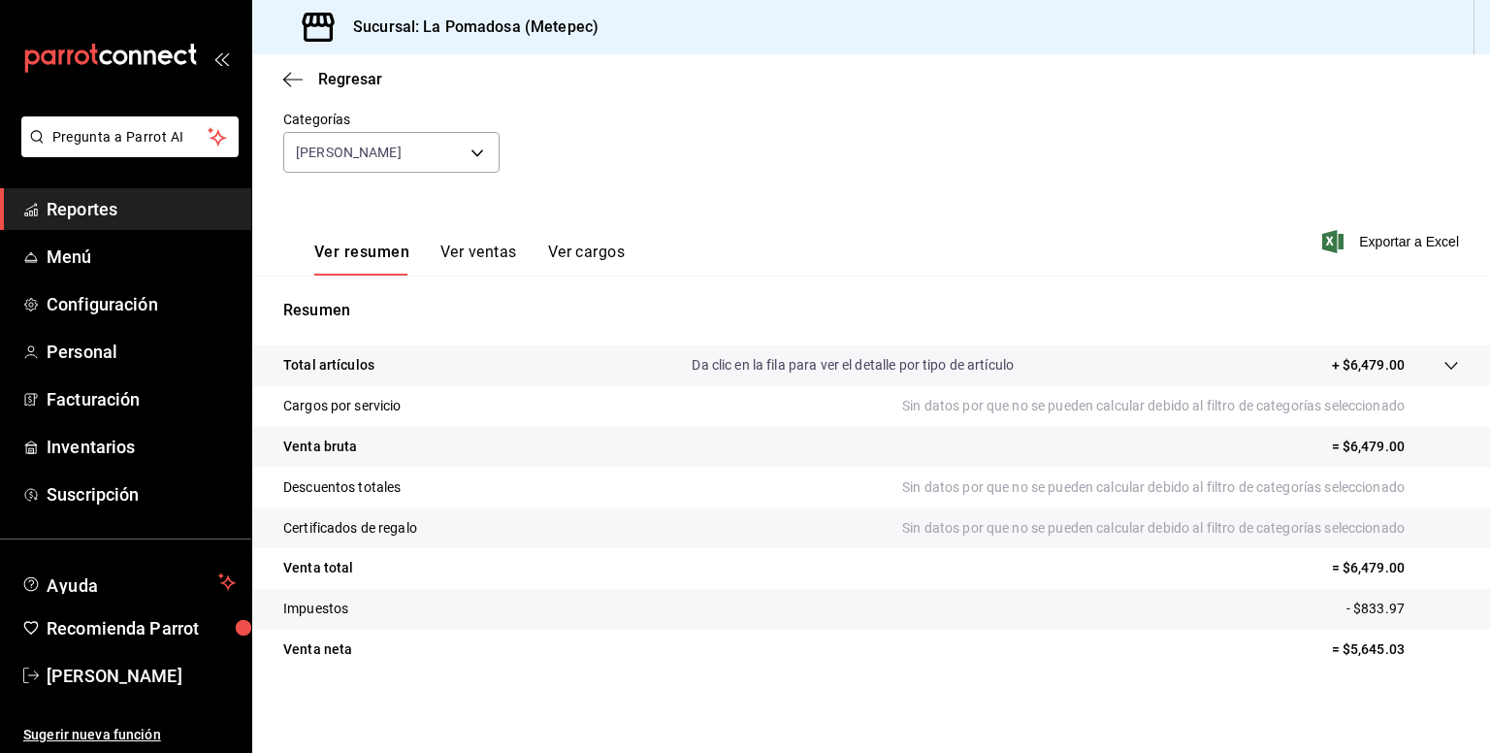
scroll to position [177, 0]
click at [464, 245] on button "Ver ventas" at bounding box center [478, 257] width 77 height 33
